Goal: Complete application form

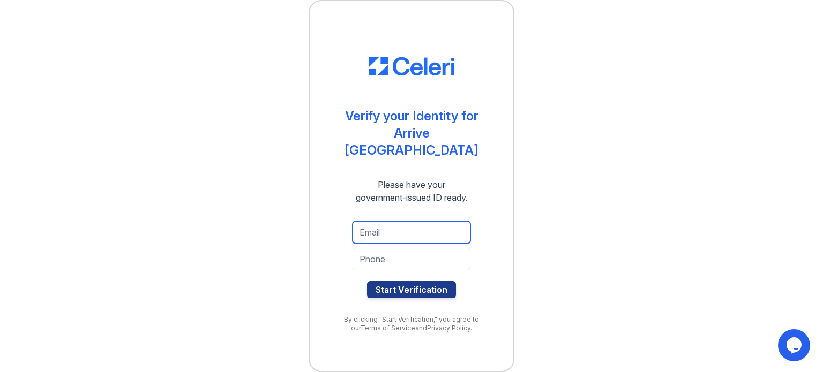
click at [374, 224] on input "email" at bounding box center [412, 232] width 118 height 23
type input "jinkiesuw17@gmail.com"
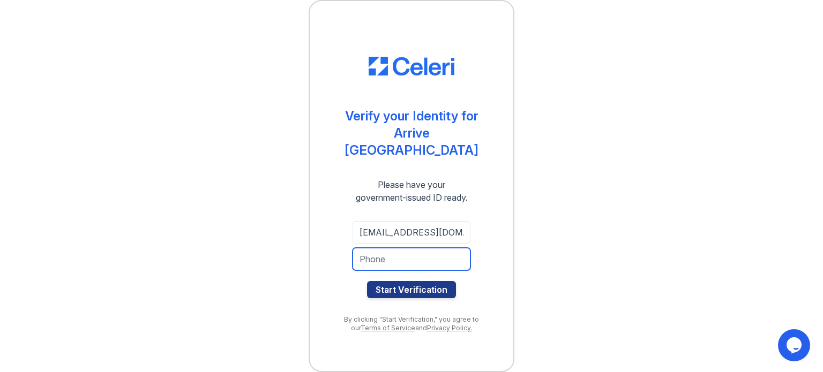
click at [395, 256] on input "tel" at bounding box center [412, 259] width 118 height 23
type input "a"
type input "920-422-2009"
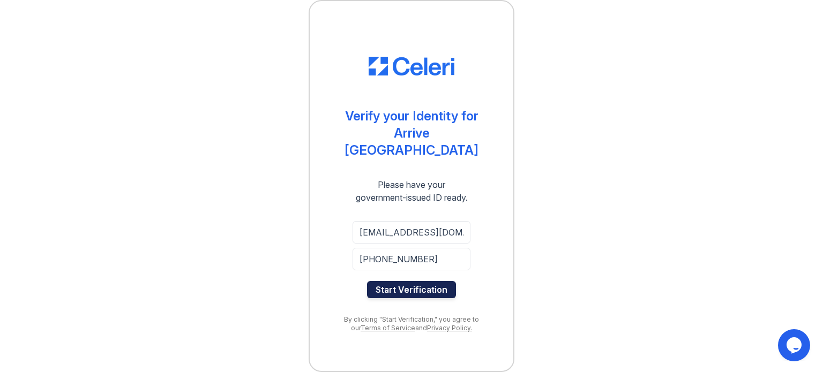
click at [390, 281] on button "Start Verification" at bounding box center [411, 289] width 89 height 17
